Goal: Check status: Check status

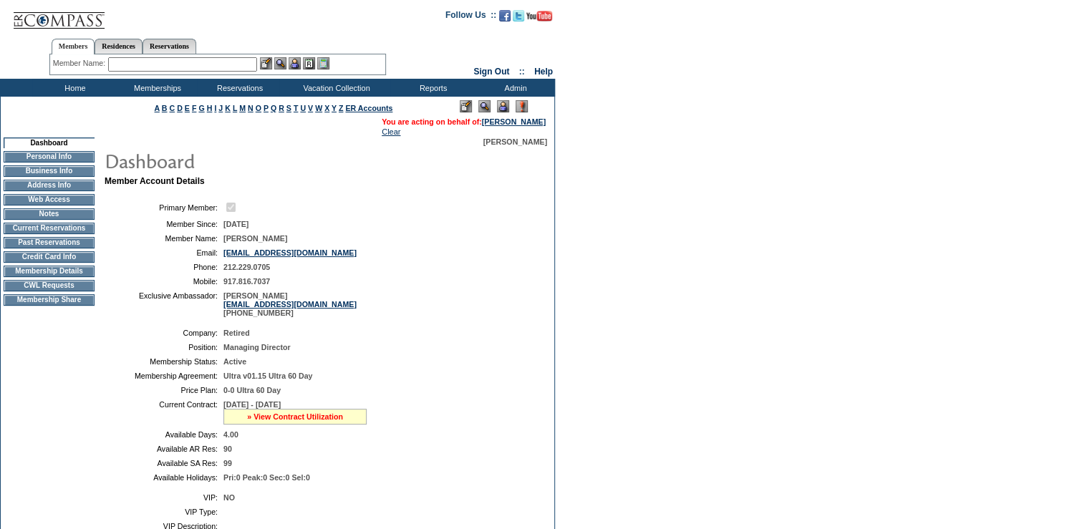
click at [294, 421] on link "» View Contract Utilization" at bounding box center [295, 416] width 96 height 9
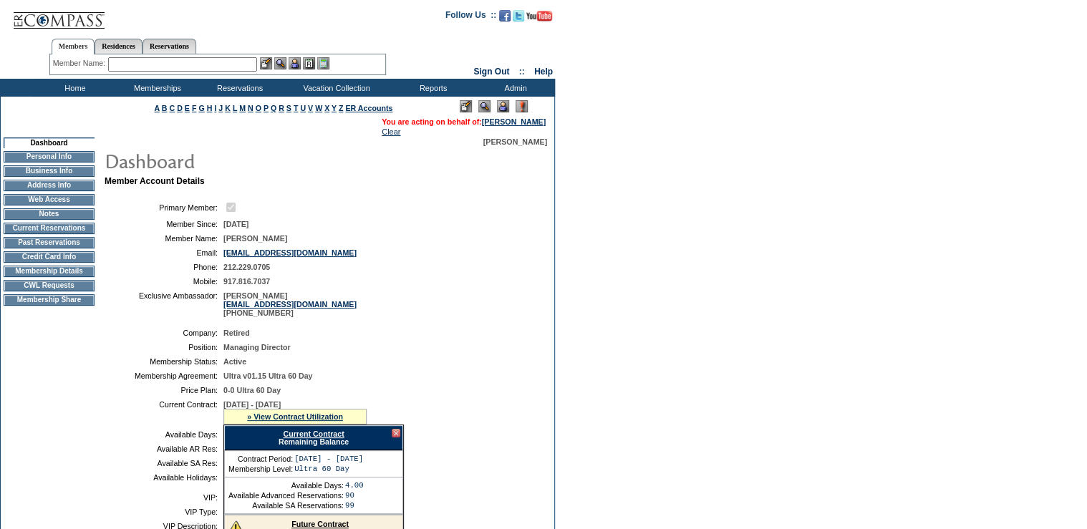
click at [303, 438] on link "Current Contract" at bounding box center [313, 433] width 61 height 9
click at [195, 47] on link "Reservations" at bounding box center [169, 46] width 54 height 15
click at [139, 69] on input "text" at bounding box center [136, 64] width 63 height 14
paste input "1680366"
type input "1680366"
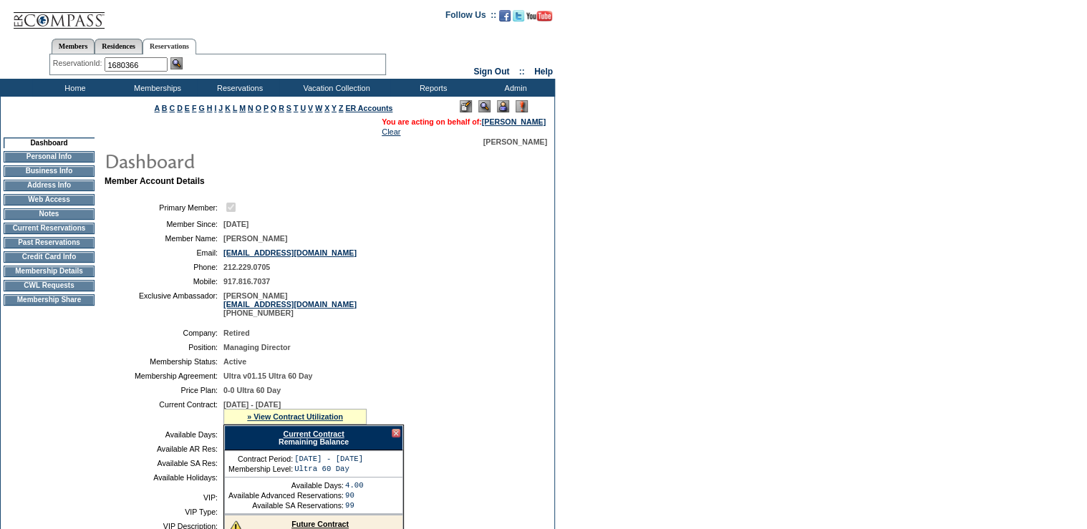
click at [176, 66] on img at bounding box center [176, 63] width 12 height 12
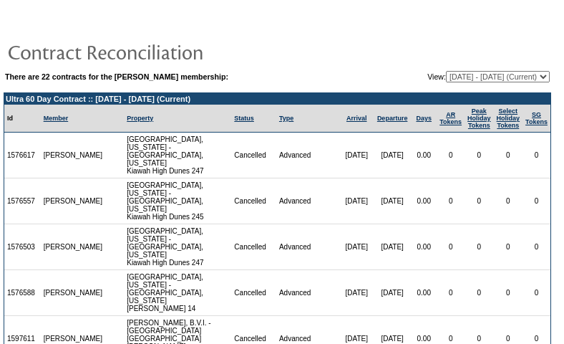
click at [468, 77] on select "[DATE] - [DATE] [DATE] - [DATE] [DATE] - [DATE] [DATE] - [DATE] [DATE] - [DATE]…" at bounding box center [498, 76] width 104 height 11
select select "120879"
click at [446, 71] on select "[DATE] - [DATE] [DATE] - [DATE] [DATE] - [DATE] [DATE] - [DATE] [DATE] - [DATE]…" at bounding box center [498, 76] width 104 height 11
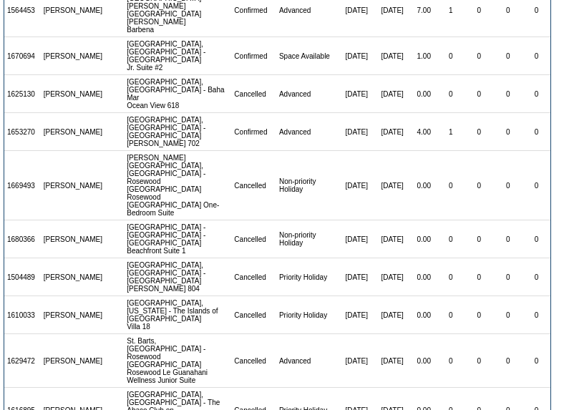
scroll to position [382, 0]
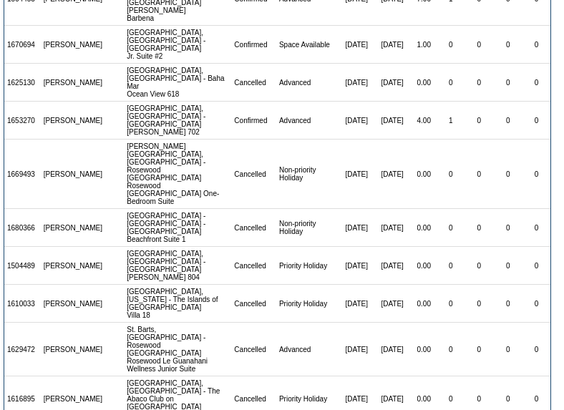
click at [24, 209] on td "1680366" at bounding box center [22, 228] width 37 height 38
click at [23, 209] on td "1680366" at bounding box center [22, 228] width 37 height 38
copy td "1680366"
click at [29, 140] on td "1669493" at bounding box center [22, 174] width 37 height 69
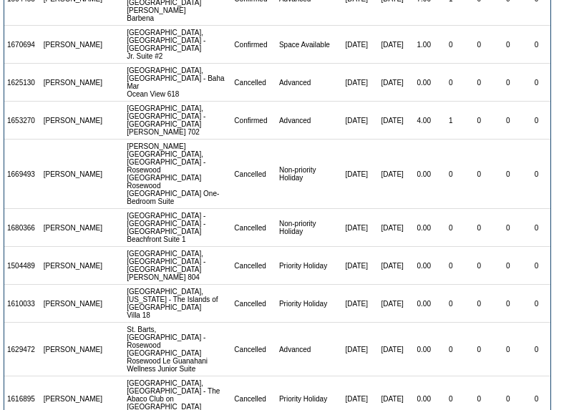
copy td "1669493"
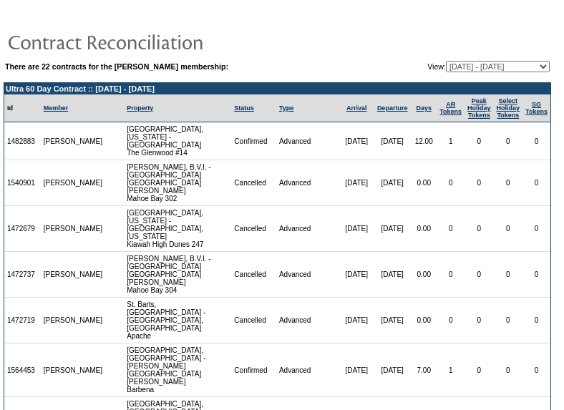
scroll to position [0, 0]
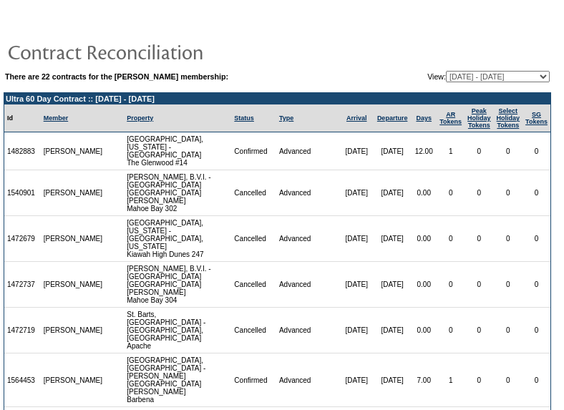
drag, startPoint x: 478, startPoint y: 63, endPoint x: 478, endPoint y: 73, distance: 10.0
click at [478, 63] on td at bounding box center [278, 51] width 548 height 29
drag, startPoint x: 478, startPoint y: 73, endPoint x: 478, endPoint y: 83, distance: 10.0
click at [478, 73] on select "[DATE] - [DATE] [DATE] - [DATE] [DATE] - [DATE] [DATE] - [DATE] [DATE] - [DATE]…" at bounding box center [498, 76] width 104 height 11
select select "116002"
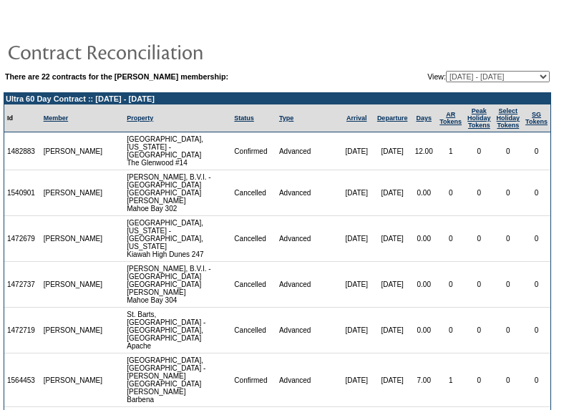
click at [446, 71] on select "[DATE] - [DATE] [DATE] - [DATE] [DATE] - [DATE] [DATE] - [DATE] [DATE] - [DATE]…" at bounding box center [498, 76] width 104 height 11
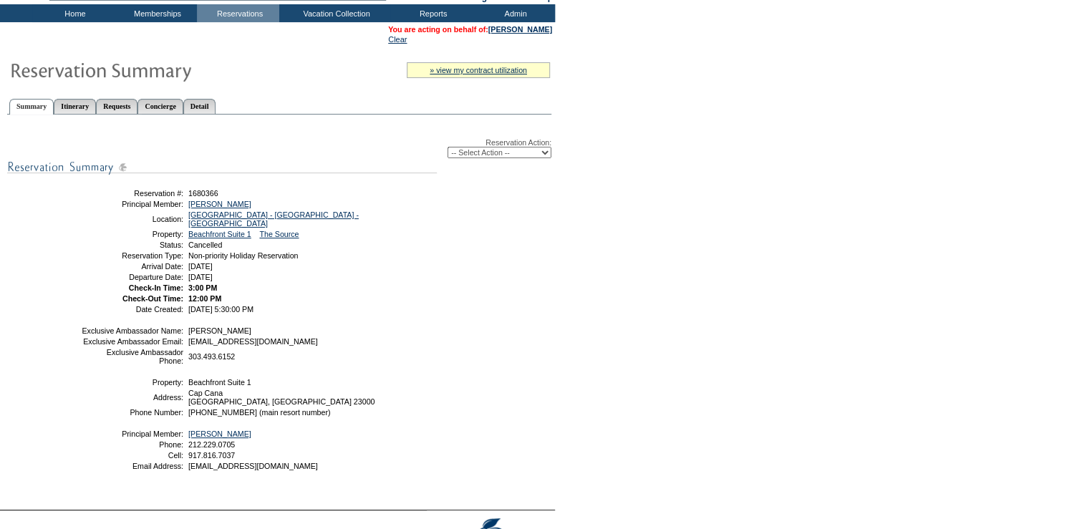
scroll to position [3, 0]
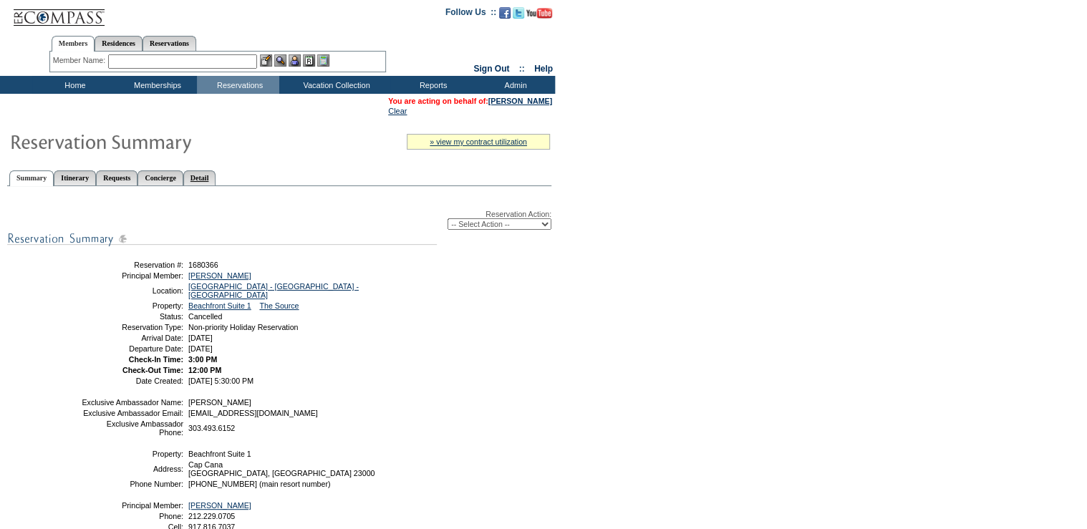
click at [216, 170] on link "Detail" at bounding box center [199, 177] width 33 height 15
